Goal: Task Accomplishment & Management: Manage account settings

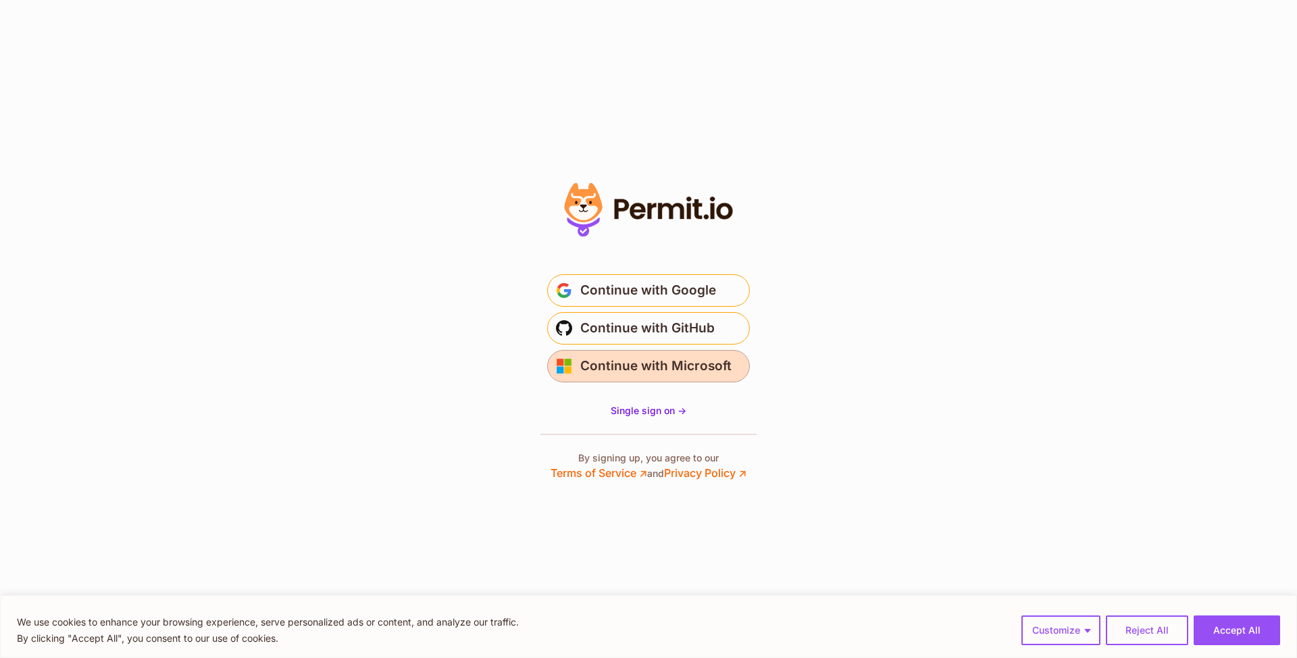
click at [668, 363] on span "Continue with Microsoft" at bounding box center [655, 366] width 151 height 22
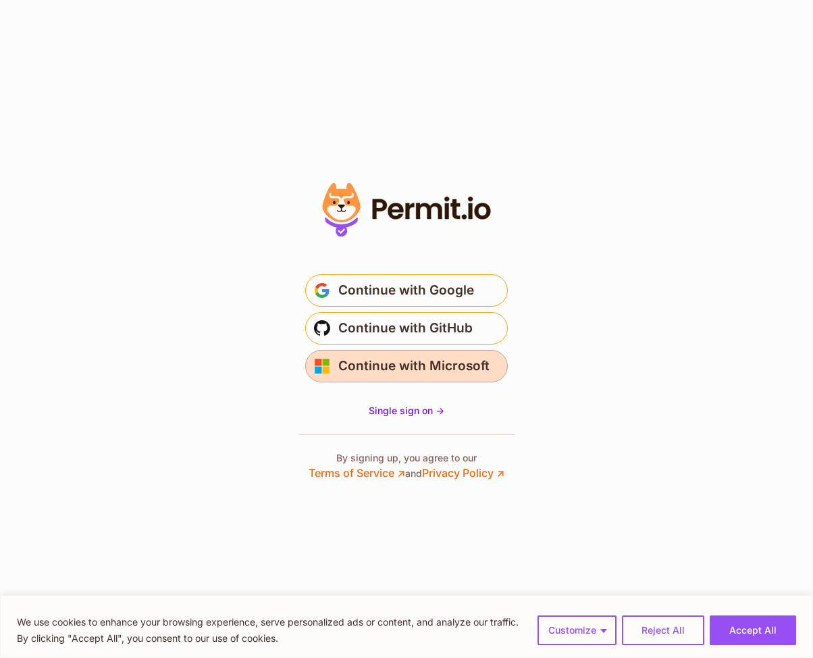
click at [436, 371] on span "Continue with Microsoft" at bounding box center [413, 366] width 151 height 22
